Goal: Task Accomplishment & Management: Manage account settings

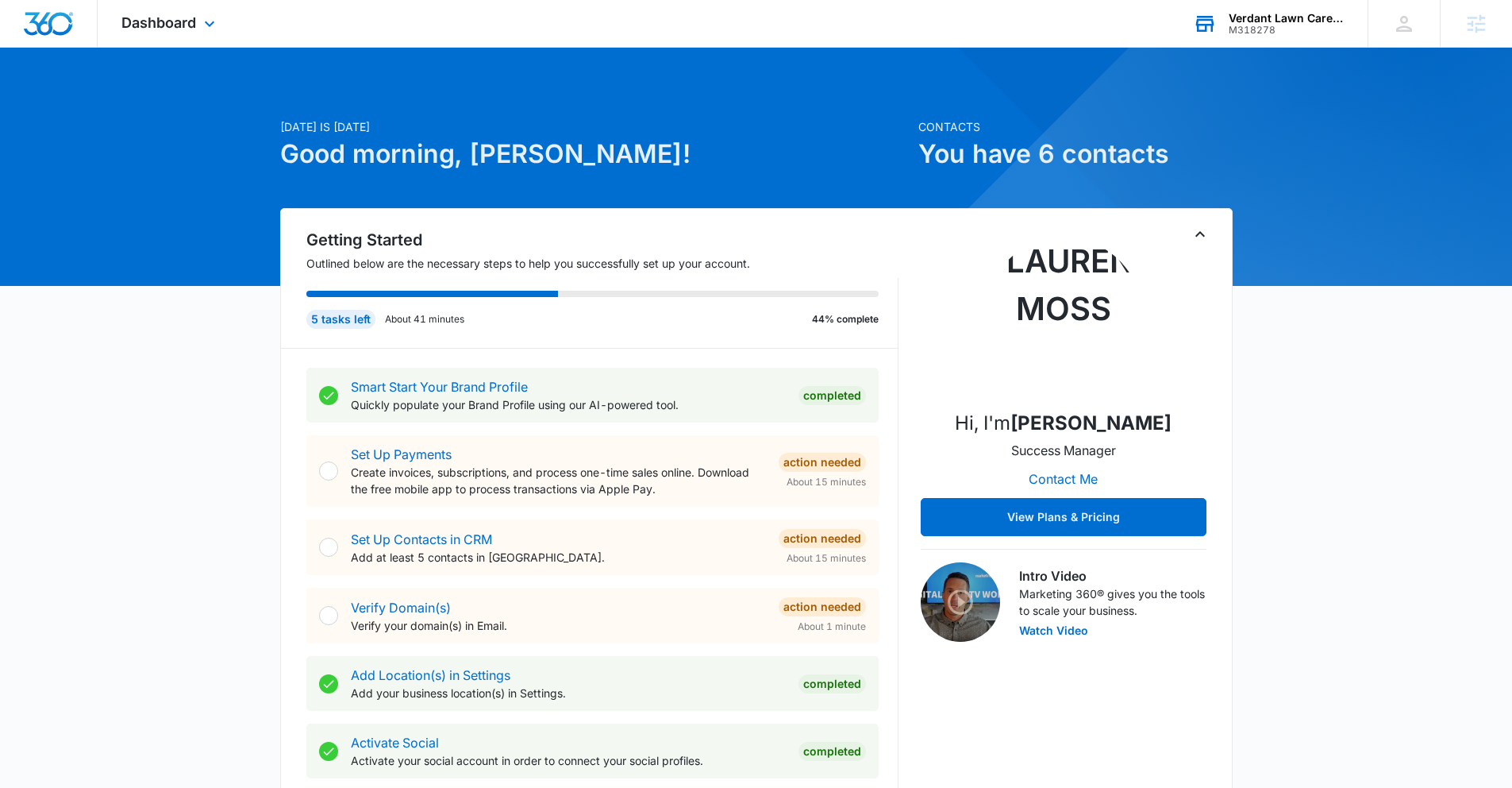
click at [1294, 29] on div "M318278" at bounding box center [1286, 30] width 116 height 11
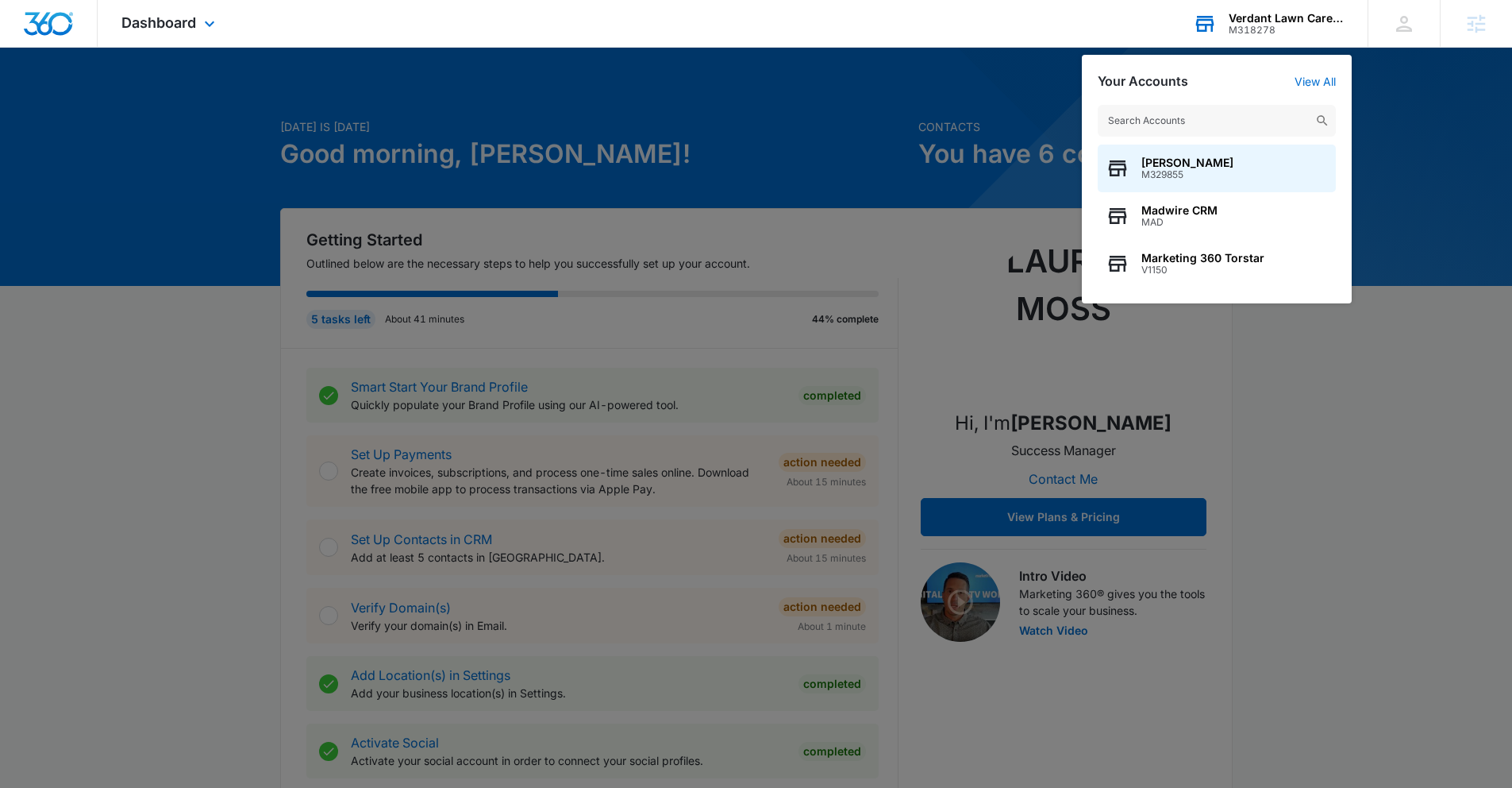
click at [1168, 104] on div "[PERSON_NAME] M329855 Madwire CRM MAD Marketing 360 Torstar V1150" at bounding box center [1217, 196] width 270 height 214
click at [1170, 115] on input "text" at bounding box center [1217, 121] width 238 height 32
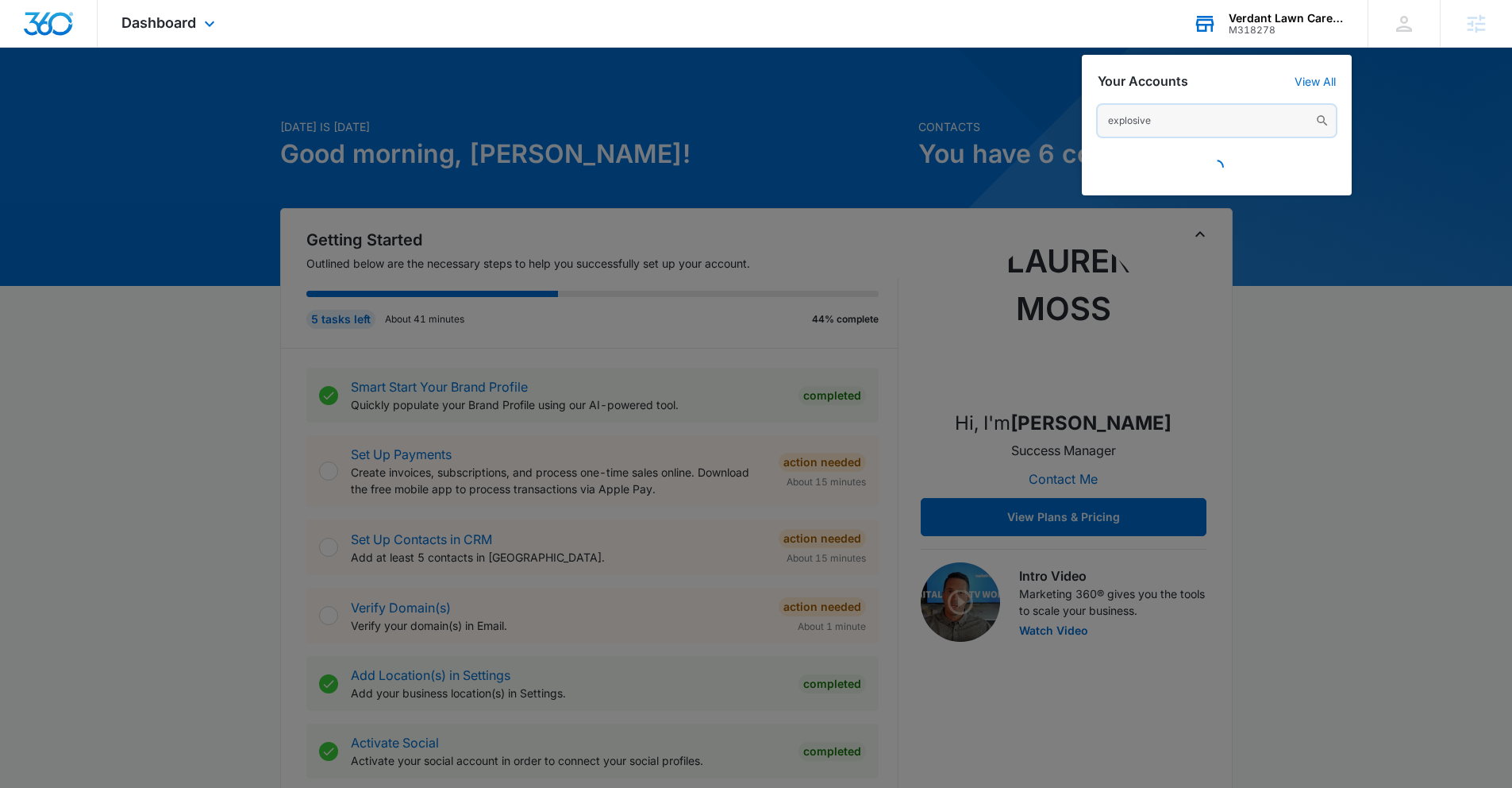
click at [1180, 109] on input "explosive" at bounding box center [1217, 121] width 238 height 32
drag, startPoint x: 1180, startPoint y: 115, endPoint x: 1089, endPoint y: 117, distance: 91.0
click at [1089, 117] on div "explosive" at bounding box center [1217, 142] width 270 height 106
type input "explosive"
drag, startPoint x: 1415, startPoint y: 147, endPoint x: 1407, endPoint y: 136, distance: 13.6
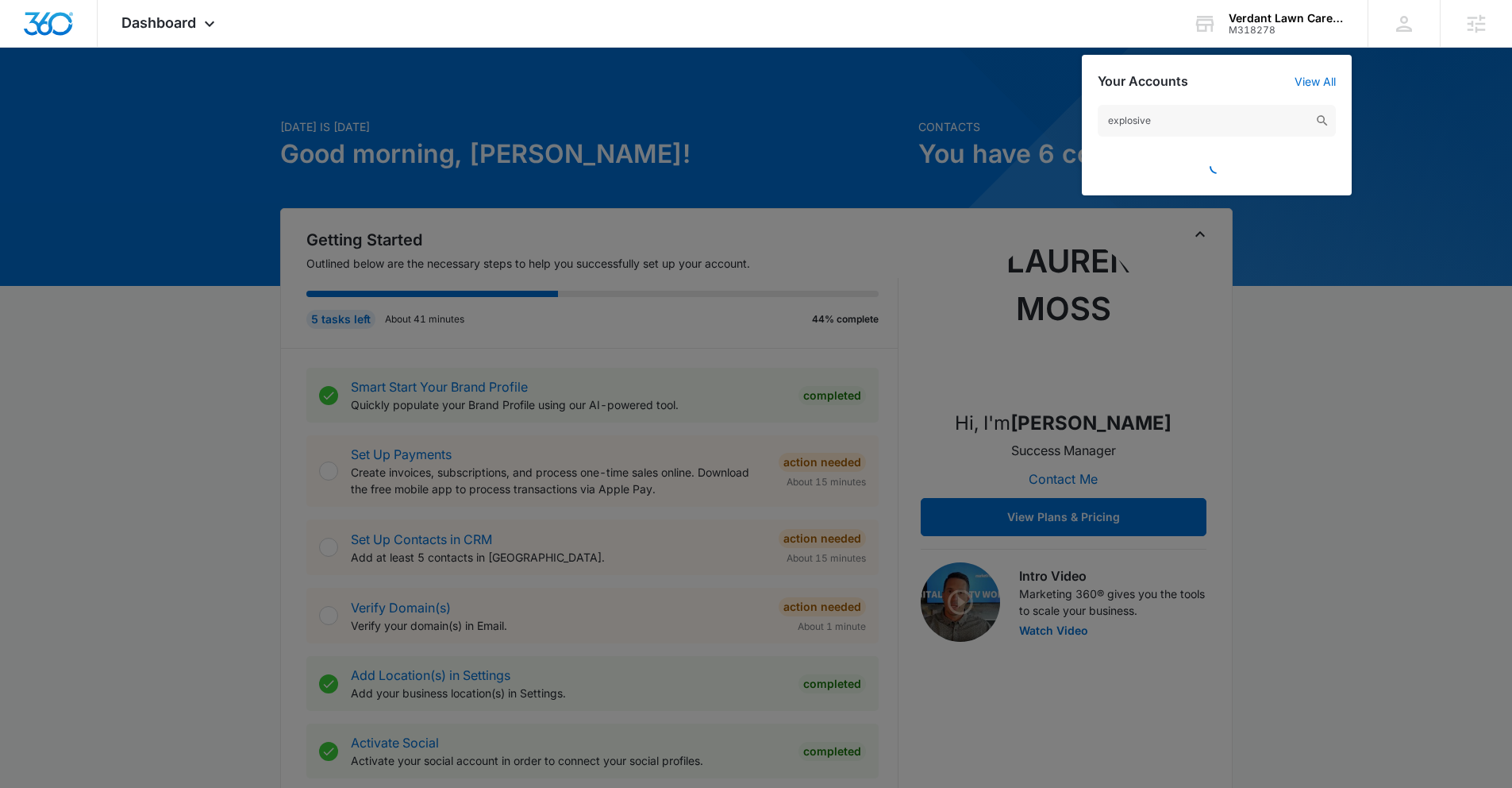
click at [1414, 148] on div at bounding box center [756, 394] width 1512 height 788
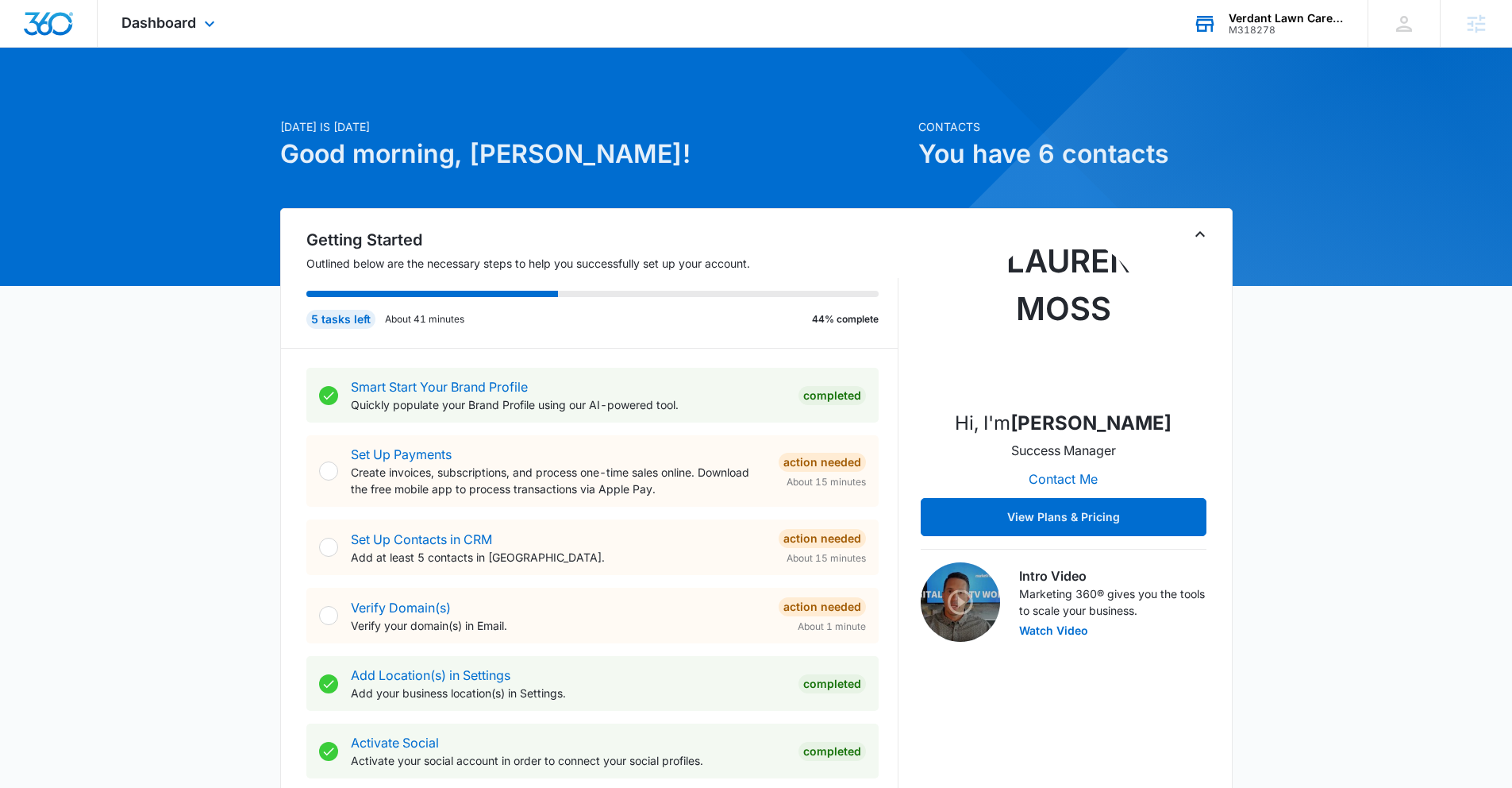
click at [1246, 27] on div "M318278" at bounding box center [1286, 30] width 116 height 11
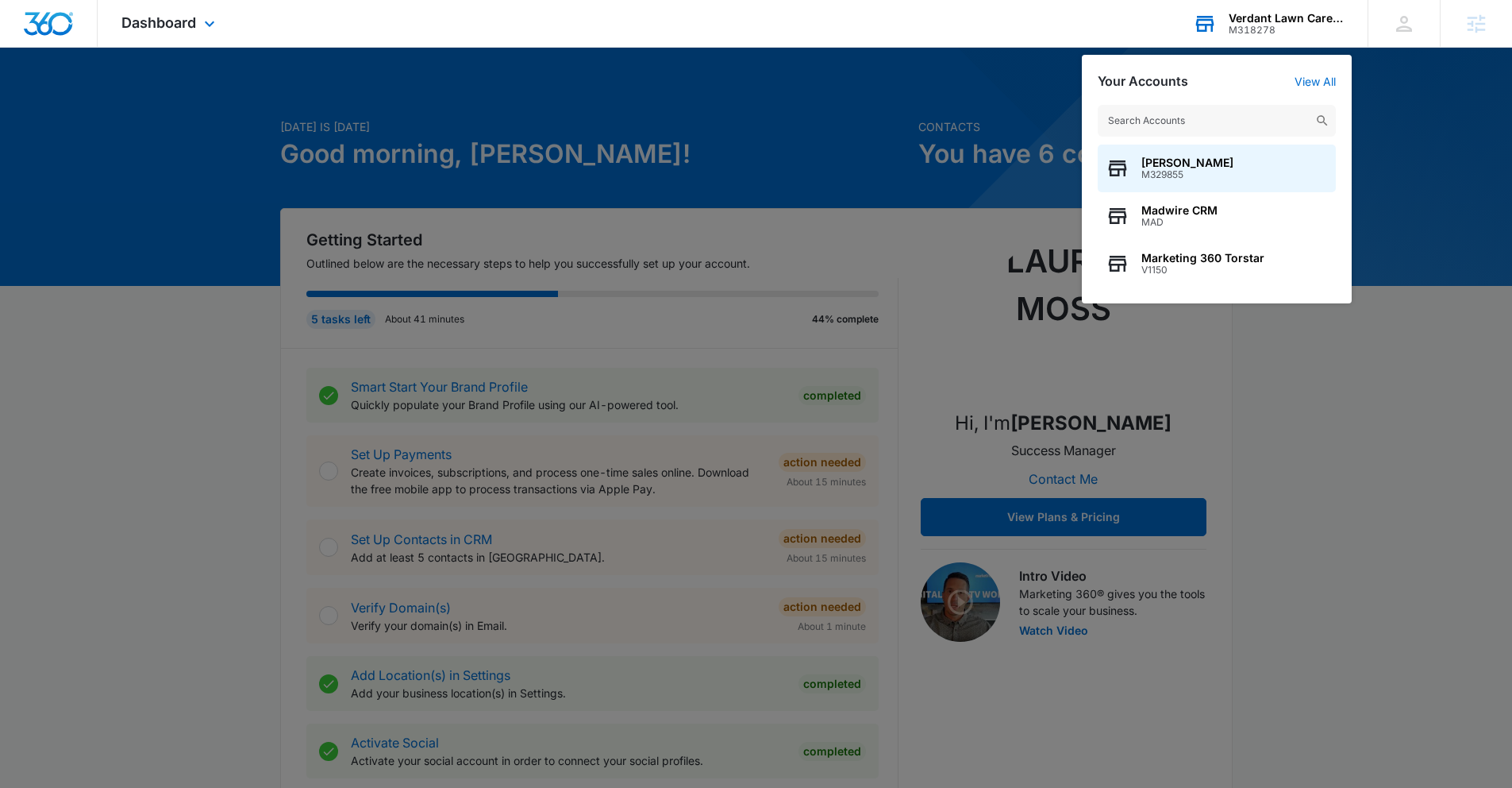
click at [1251, 120] on input "text" at bounding box center [1217, 121] width 238 height 32
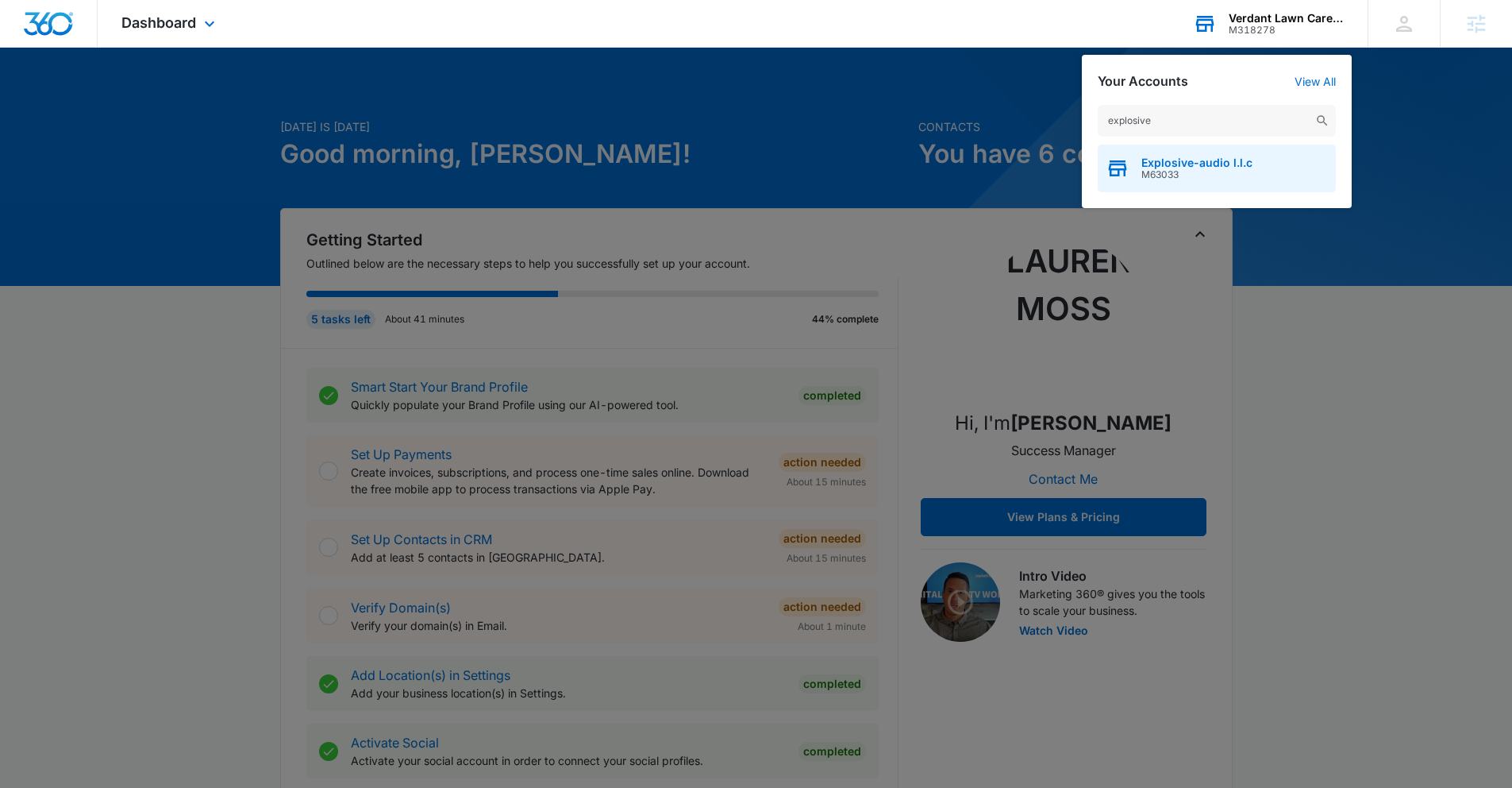
type input "explosive"
click at [1153, 173] on span "M63033" at bounding box center [1197, 174] width 111 height 11
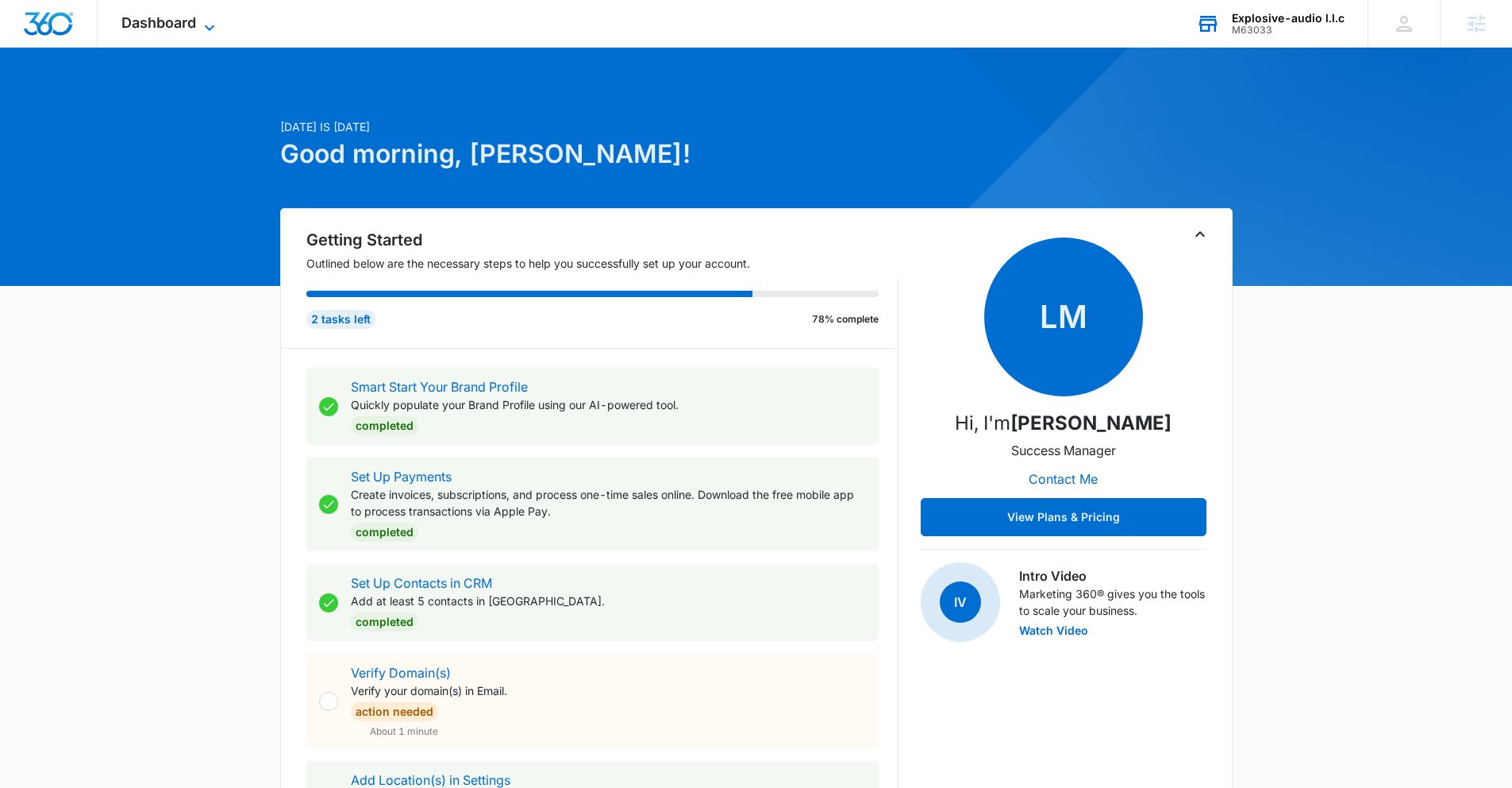
click at [154, 14] on span "Dashboard" at bounding box center [159, 23] width 74 height 17
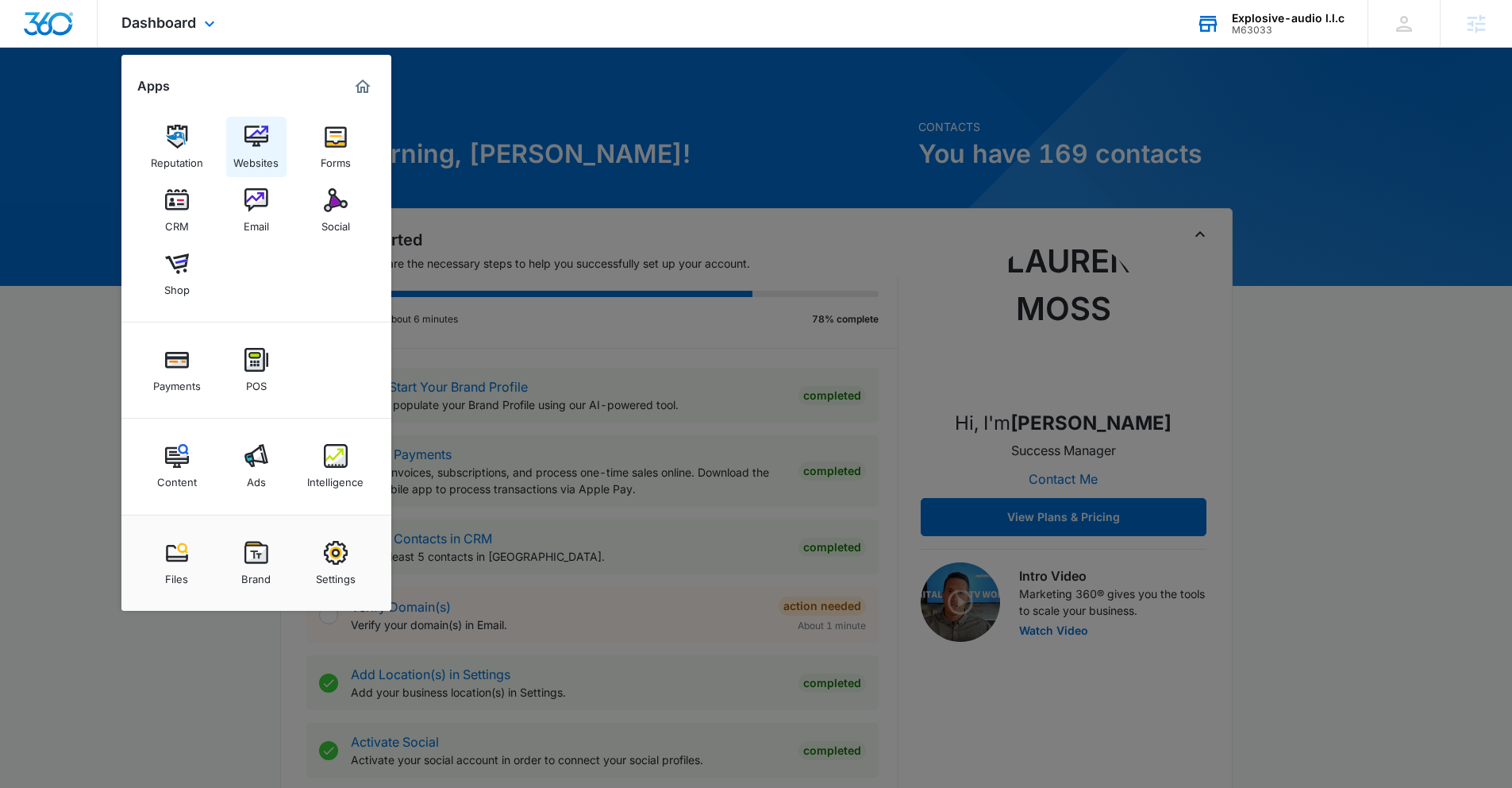
click at [232, 152] on link "Websites" at bounding box center [256, 147] width 61 height 61
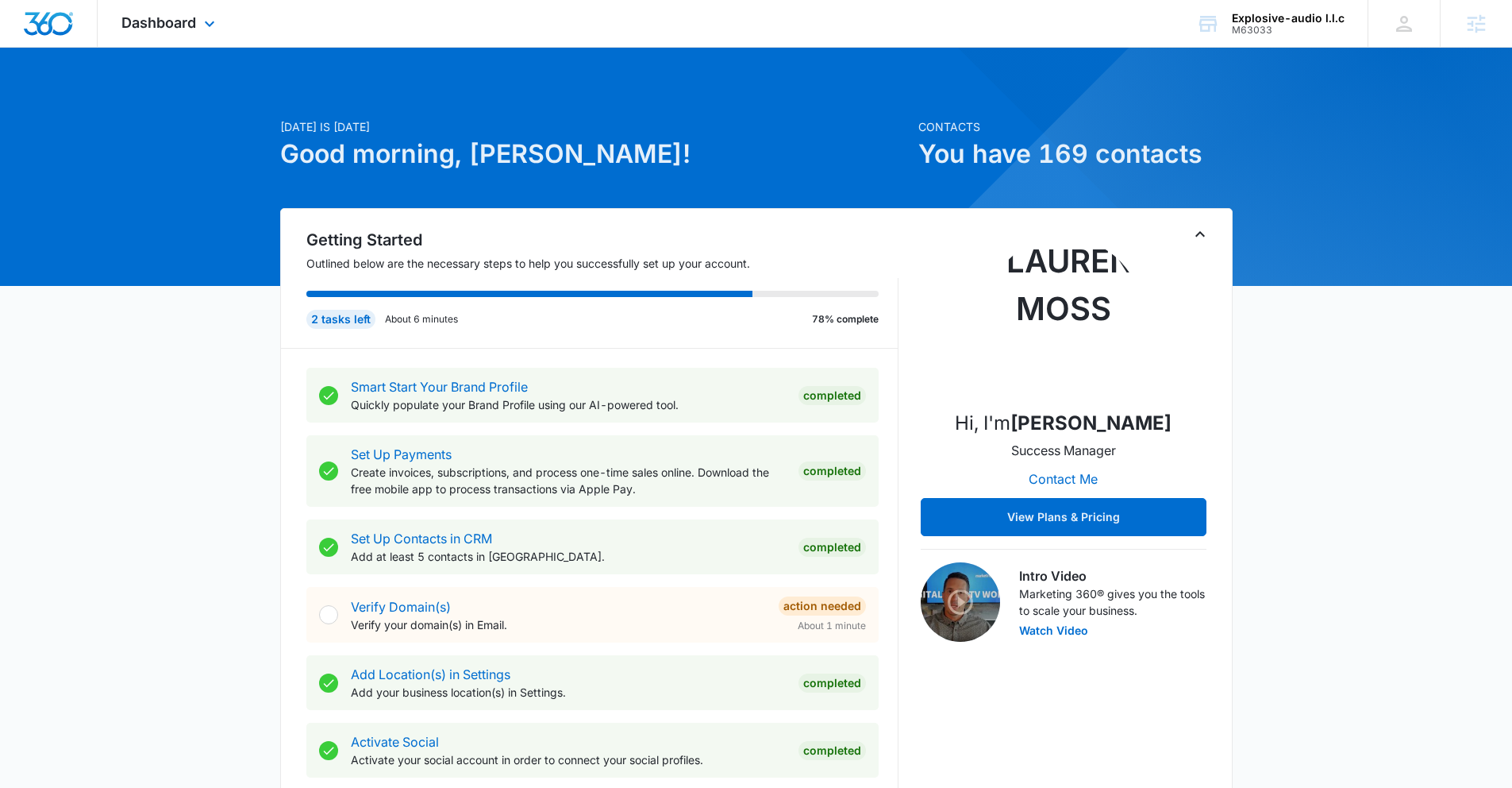
click at [136, 10] on div "Dashboard Apps Reputation Websites Forms CRM Email Social Shop Payments POS Con…" at bounding box center [170, 24] width 145 height 47
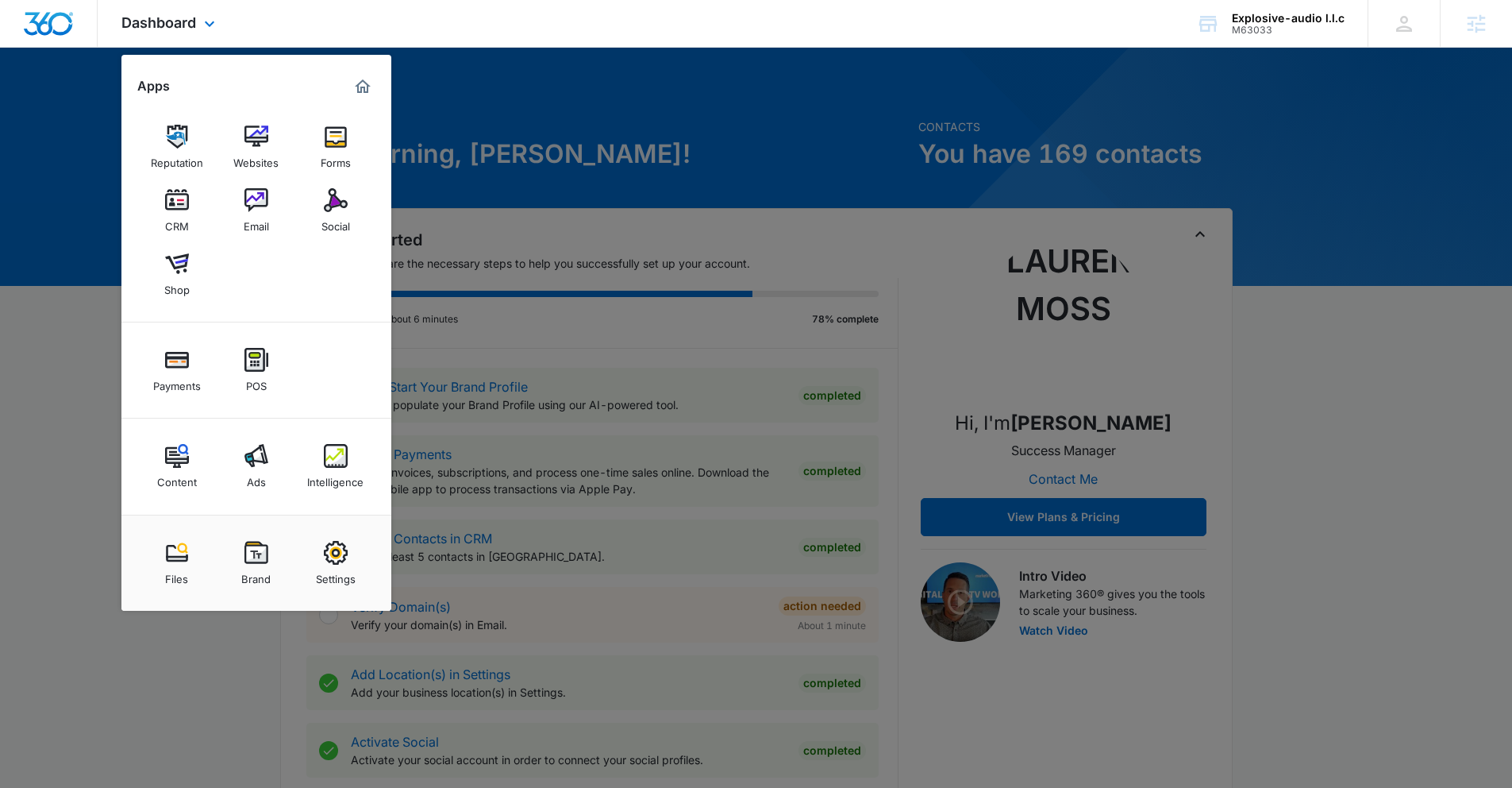
scroll to position [3, 0]
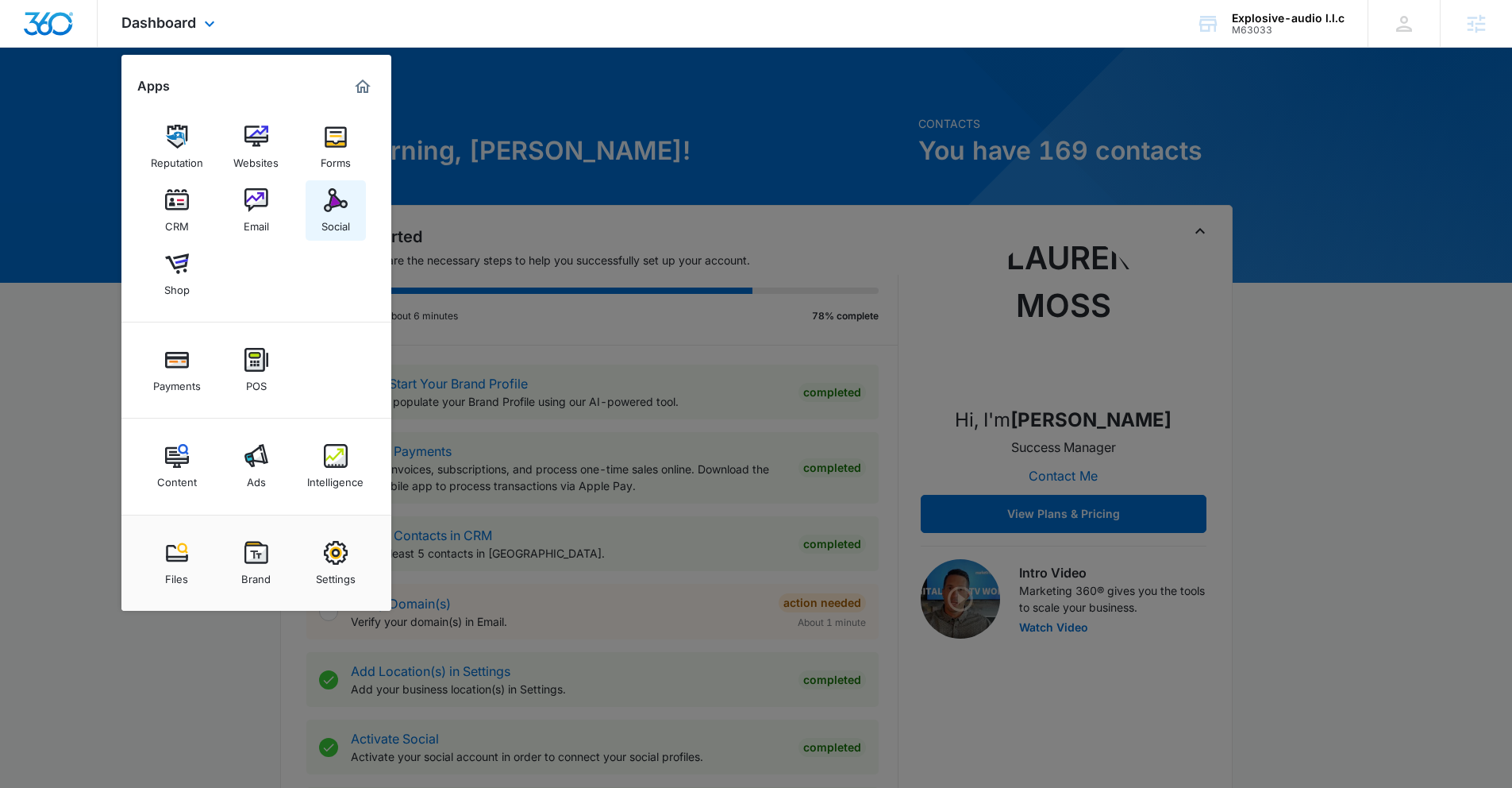
click at [345, 202] on img at bounding box center [336, 200] width 24 height 24
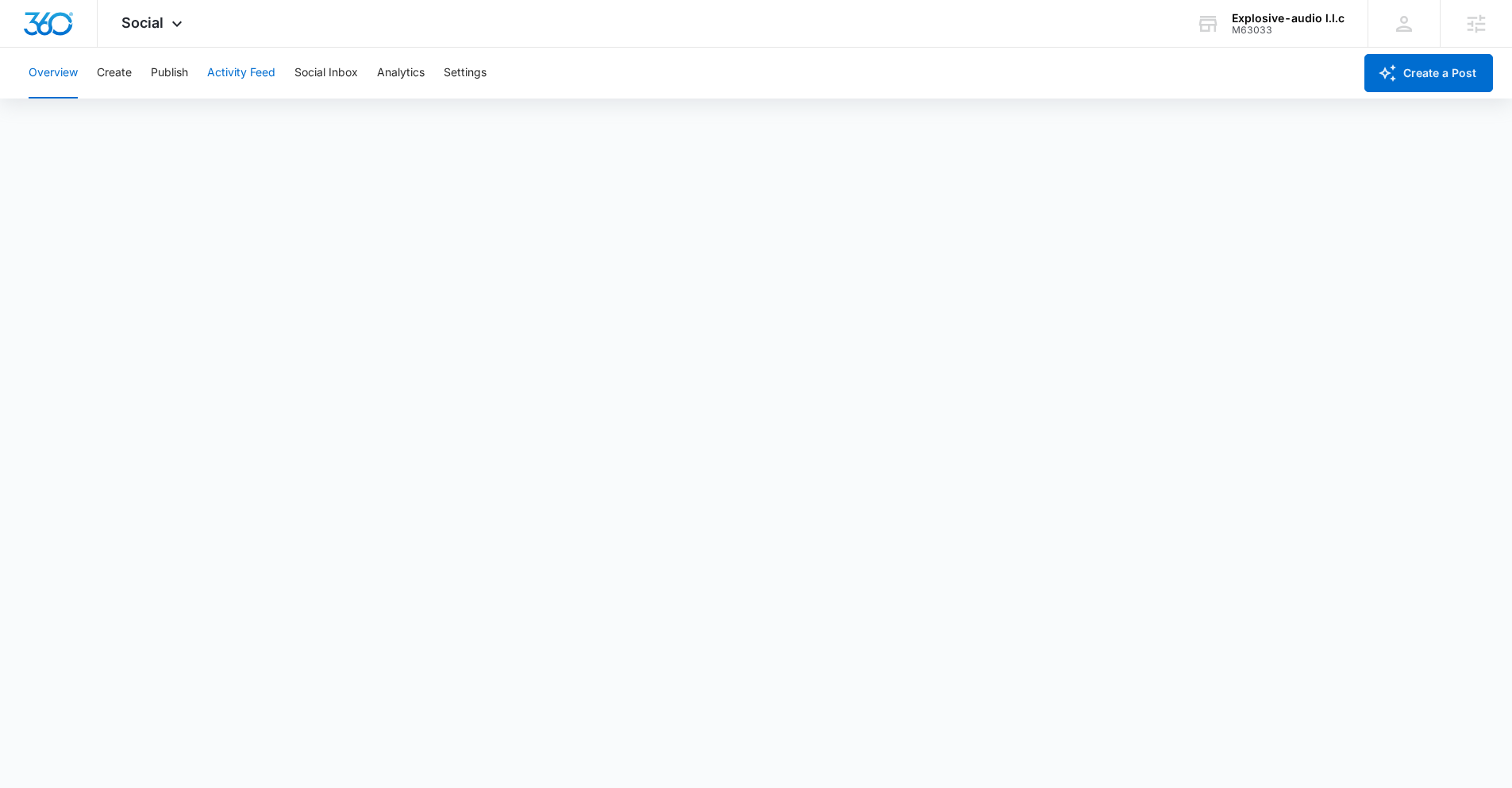
click at [220, 78] on button "Activity Feed" at bounding box center [241, 73] width 68 height 51
click at [111, 62] on button "Create" at bounding box center [114, 73] width 35 height 51
click at [57, 62] on button "Overview" at bounding box center [53, 73] width 49 height 51
click at [352, 73] on button "Social Inbox" at bounding box center [326, 73] width 63 height 51
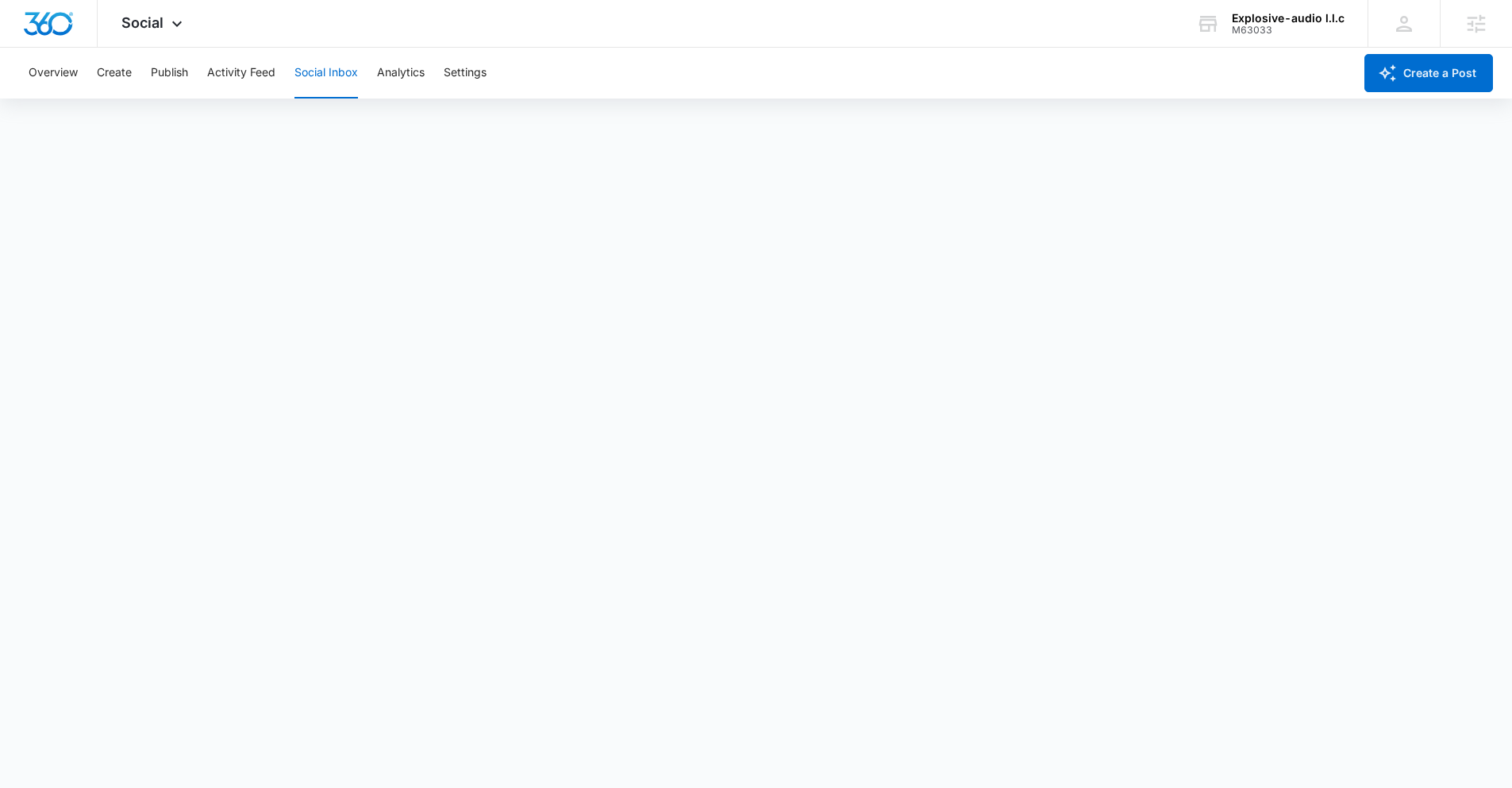
scroll to position [4, 0]
click at [385, 72] on button "Analytics" at bounding box center [401, 73] width 47 height 51
